Goal: Information Seeking & Learning: Learn about a topic

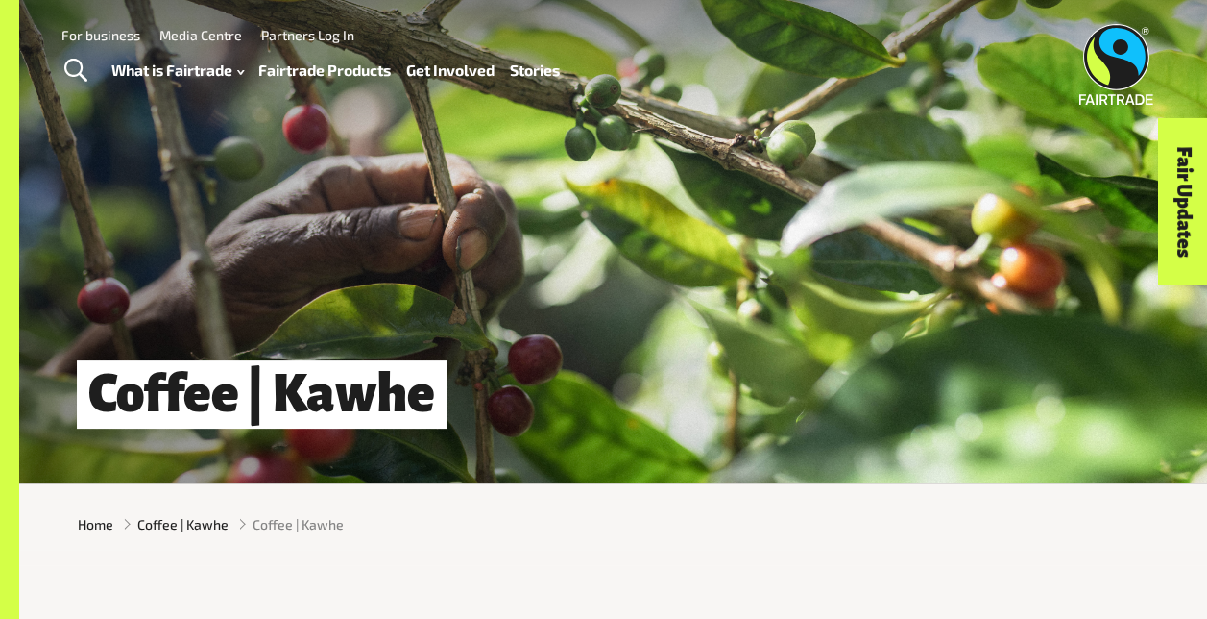
click at [348, 67] on link "Fairtrade Products" at bounding box center [324, 70] width 133 height 27
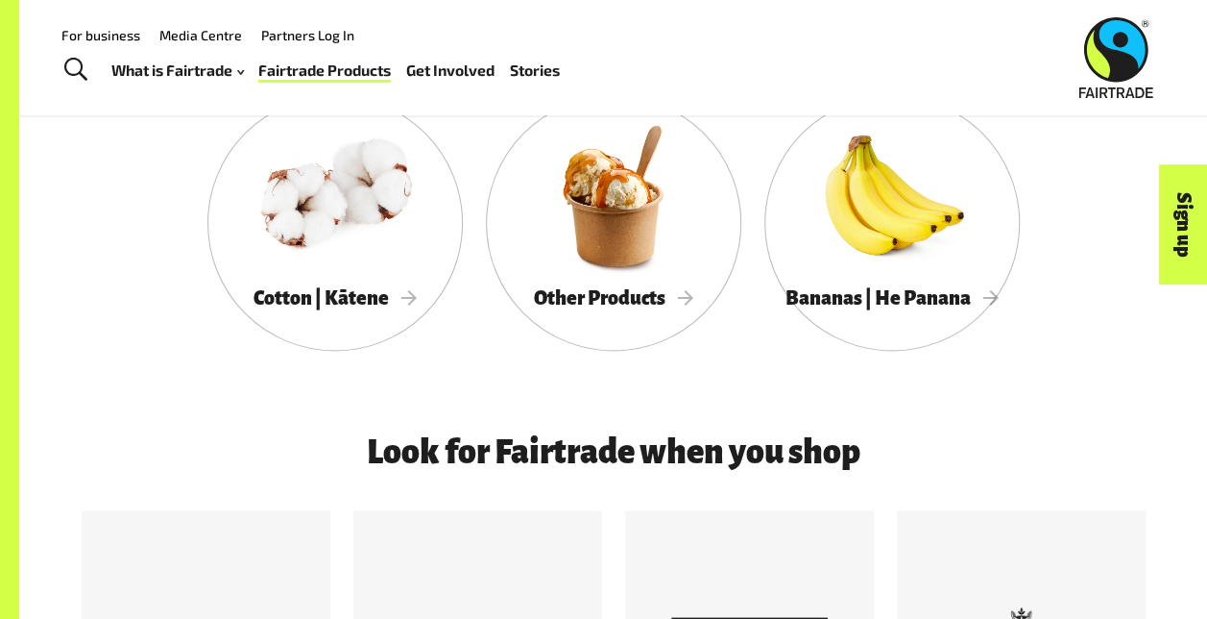
scroll to position [1256, 0]
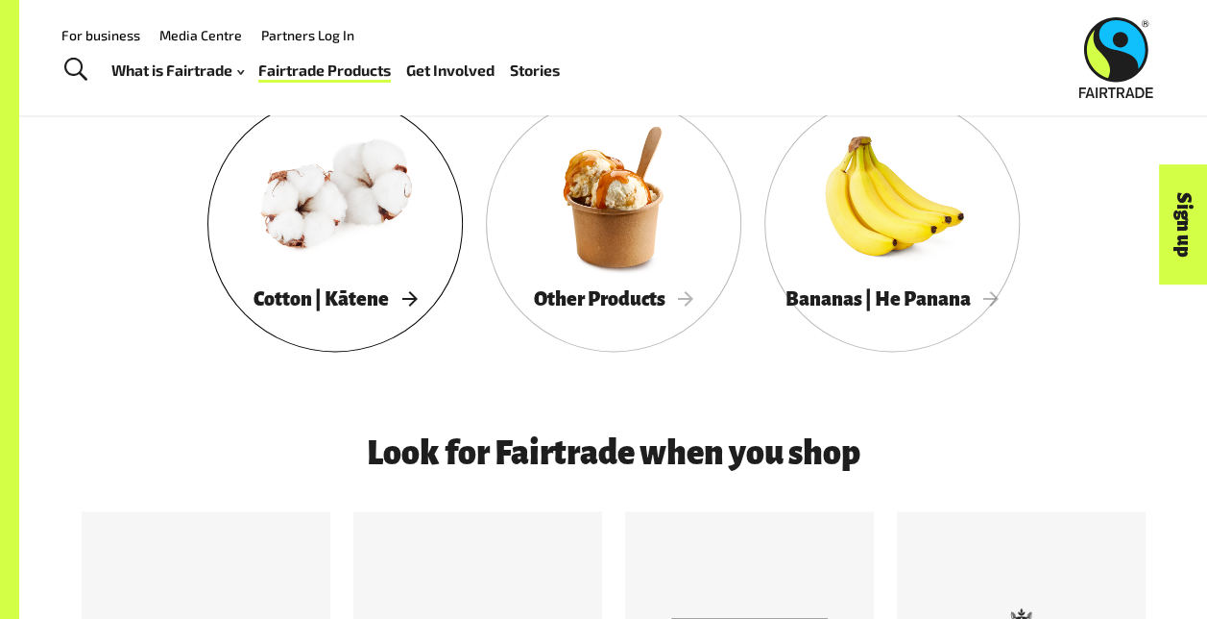
click at [416, 294] on div "Cotton | Kātene" at bounding box center [335, 299] width 256 height 38
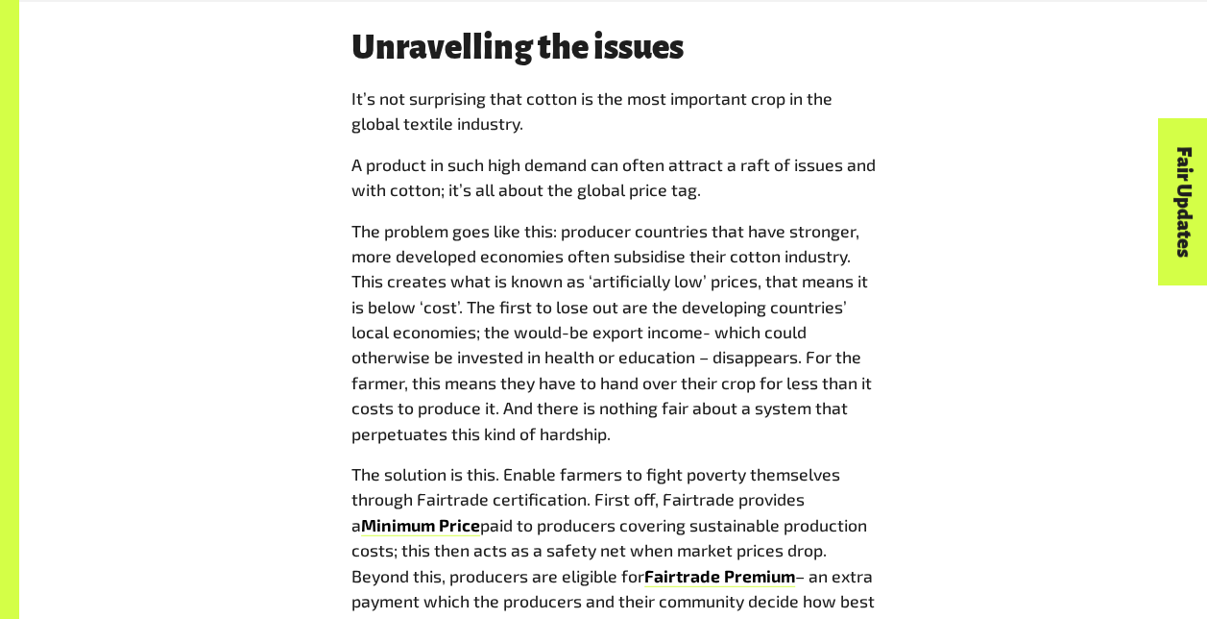
scroll to position [2326, 0]
